Goal: Information Seeking & Learning: Learn about a topic

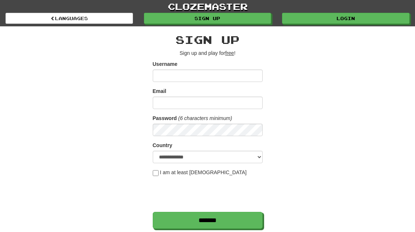
click at [373, 15] on link "Login" at bounding box center [346, 18] width 128 height 11
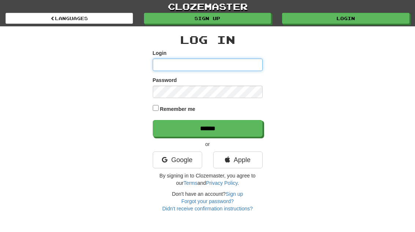
type input "**********"
click at [207, 128] on input "******" at bounding box center [208, 128] width 110 height 17
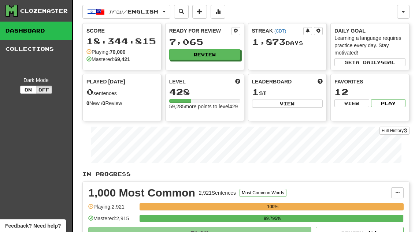
click at [224, 57] on button "Review" at bounding box center [204, 54] width 71 height 11
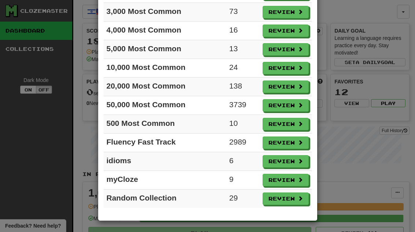
scroll to position [101, 0]
click at [292, 161] on button "Review" at bounding box center [286, 161] width 46 height 12
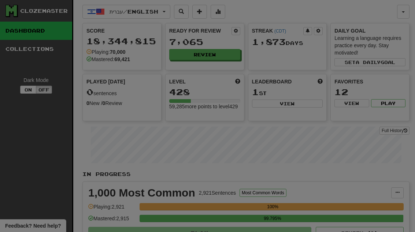
select select "**"
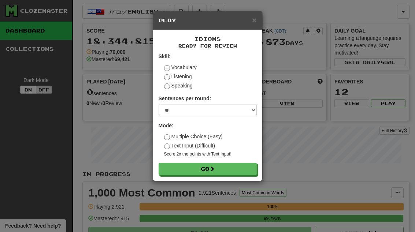
click at [249, 170] on button "Go" at bounding box center [208, 169] width 98 height 12
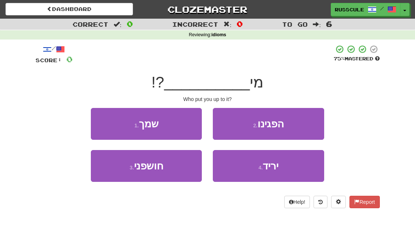
click at [100, 123] on button "1 . שמך" at bounding box center [146, 124] width 111 height 32
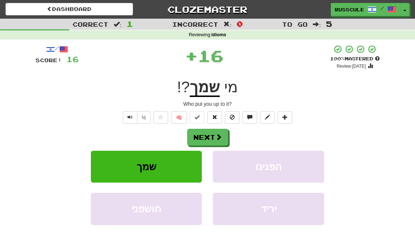
click at [218, 135] on span at bounding box center [219, 137] width 7 height 7
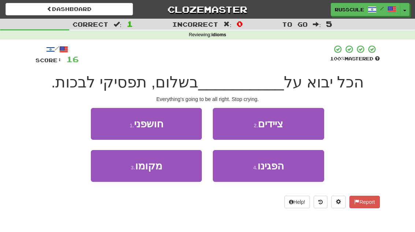
click at [118, 175] on button "3 . מקומו" at bounding box center [146, 166] width 111 height 32
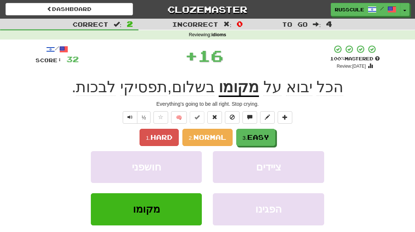
click at [265, 138] on span "Easy" at bounding box center [258, 137] width 22 height 8
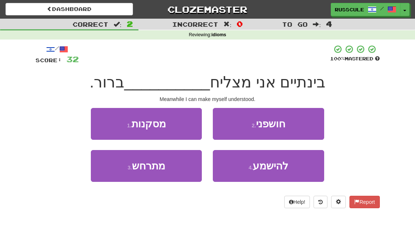
click at [272, 173] on button "4 . להישמע" at bounding box center [268, 166] width 111 height 32
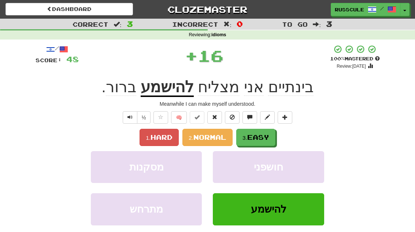
click at [268, 137] on span "Easy" at bounding box center [258, 137] width 22 height 8
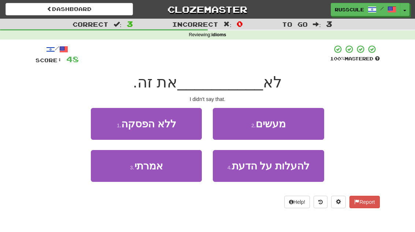
click at [115, 173] on button "3 . אמרתי" at bounding box center [146, 166] width 111 height 32
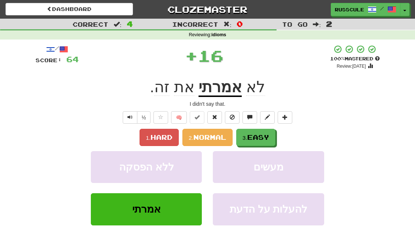
click at [276, 135] on button "3. Easy" at bounding box center [255, 137] width 39 height 17
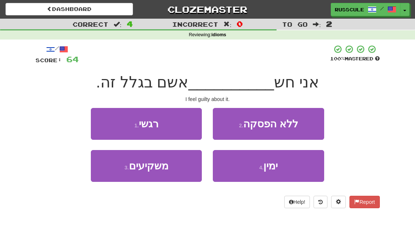
click at [98, 121] on button "1 . רגשי" at bounding box center [146, 124] width 111 height 32
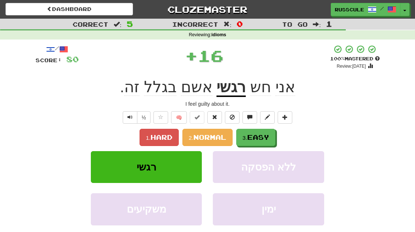
click at [269, 138] on span "Easy" at bounding box center [258, 137] width 22 height 8
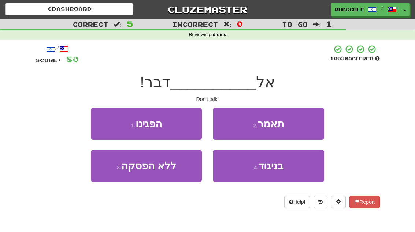
click at [300, 121] on button "2 . תאמר" at bounding box center [268, 124] width 111 height 32
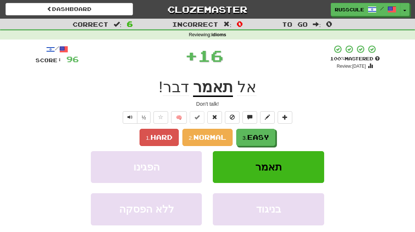
click at [269, 136] on span "Easy" at bounding box center [258, 137] width 22 height 8
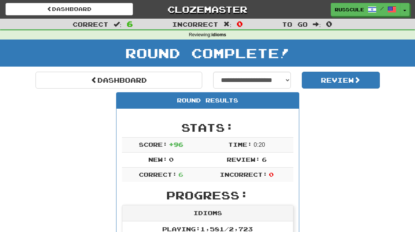
click at [60, 85] on link "Dashboard" at bounding box center [119, 80] width 167 height 17
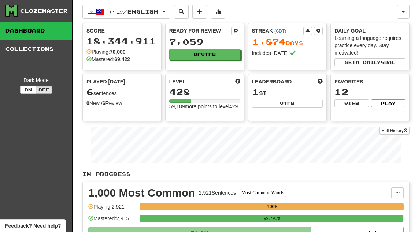
click at [302, 101] on button "View" at bounding box center [287, 104] width 71 height 8
select select "**********"
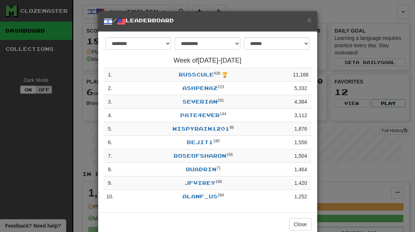
click at [300, 226] on button "Close" at bounding box center [300, 224] width 23 height 12
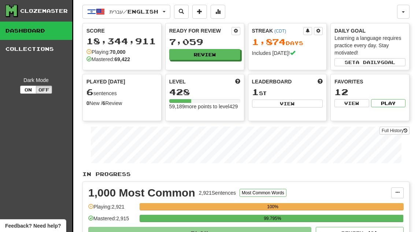
click at [225, 12] on button at bounding box center [218, 12] width 15 height 14
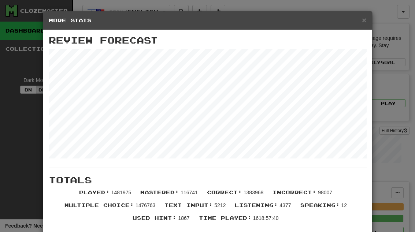
click at [364, 21] on span "×" at bounding box center [364, 20] width 4 height 8
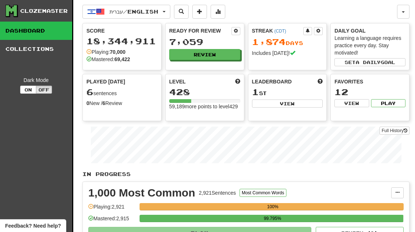
scroll to position [41, 0]
